Goal: Navigation & Orientation: Find specific page/section

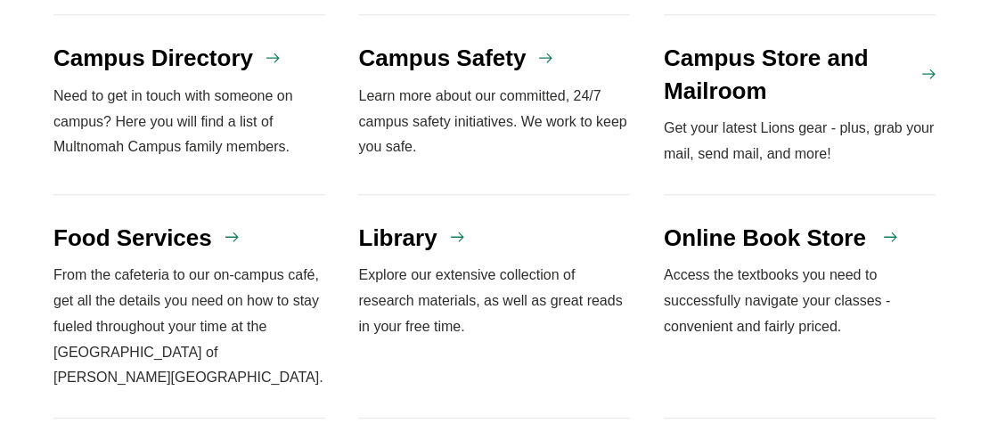
scroll to position [1734, 0]
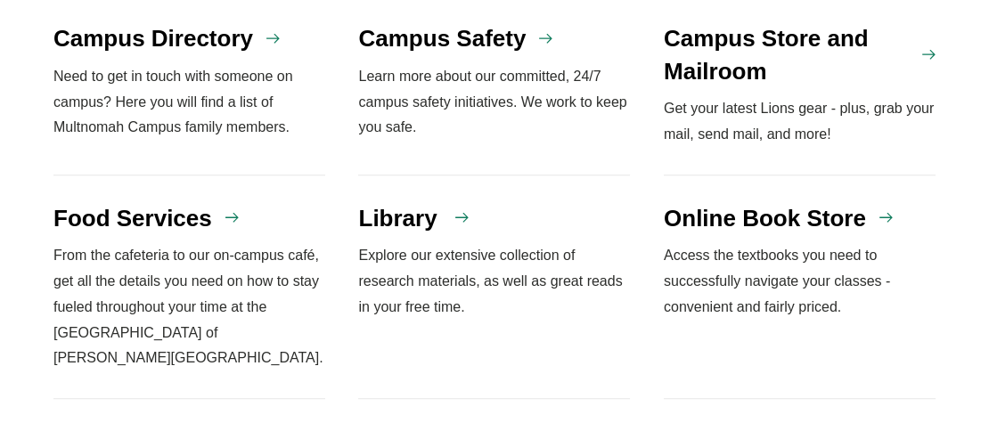
click at [426, 202] on h4 "Library" at bounding box center [397, 218] width 78 height 32
click at [241, 213] on use "Links" at bounding box center [236, 218] width 13 height 10
click at [437, 202] on div "Library" at bounding box center [494, 218] width 272 height 32
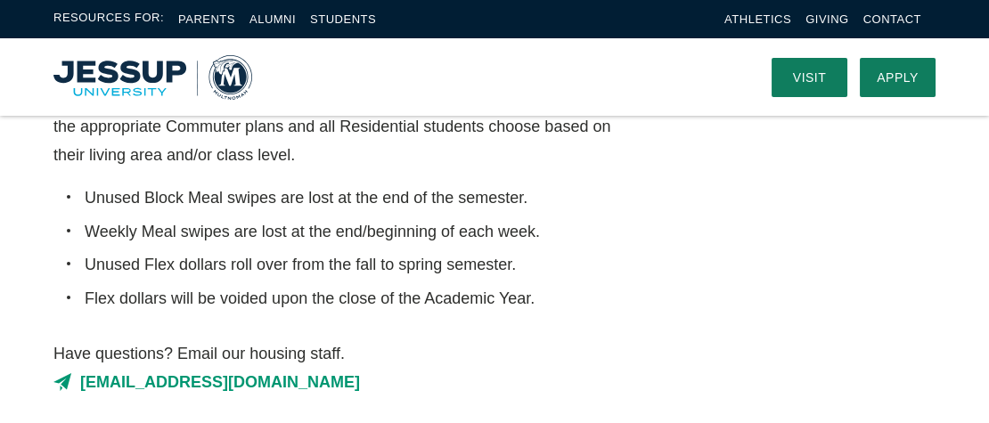
scroll to position [987, 0]
